Goal: Task Accomplishment & Management: Manage account settings

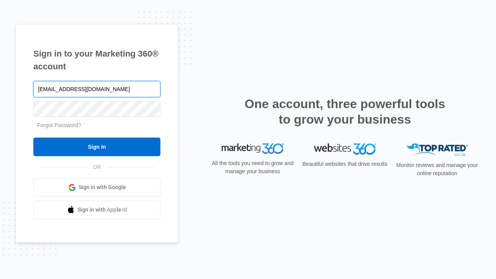
type input "[EMAIL_ADDRESS][DOMAIN_NAME]"
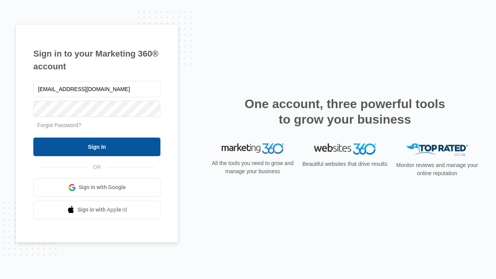
click at [97, 146] on input "Sign In" at bounding box center [96, 146] width 127 height 19
